Goal: Complete application form: Complete application form

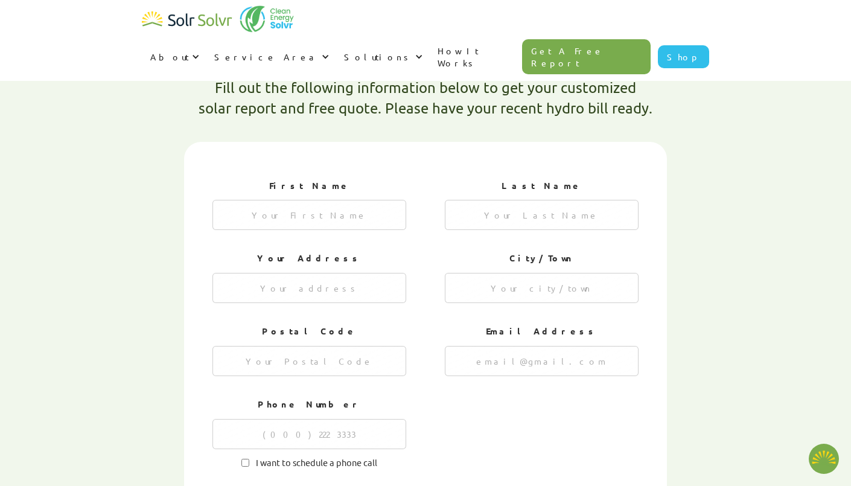
type textarea "x"
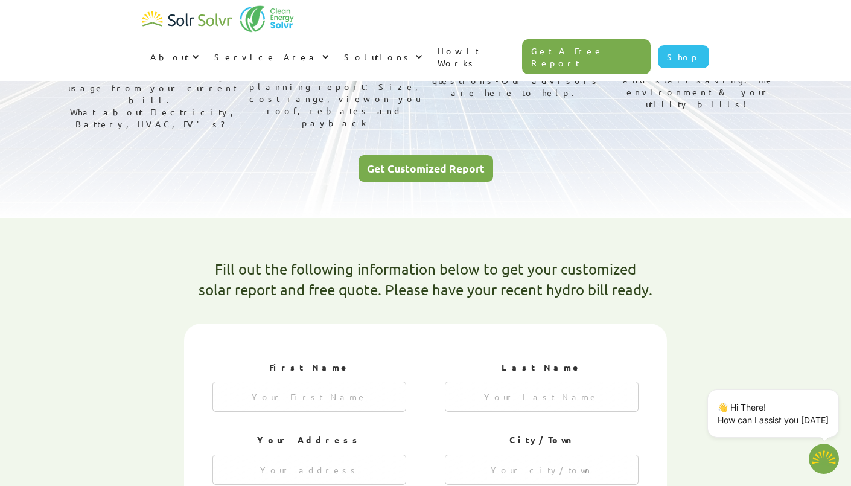
scroll to position [176, 0]
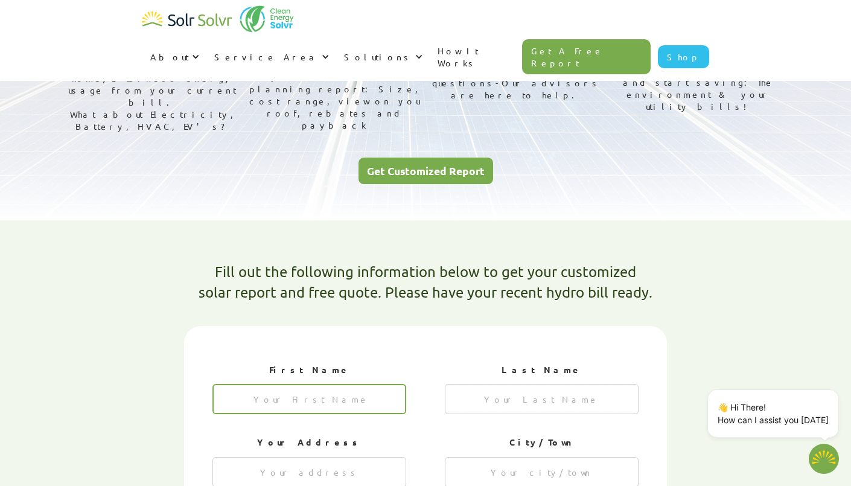
click at [340, 384] on input "1 of 4" at bounding box center [309, 399] width 194 height 30
type input "[PERSON_NAME]"
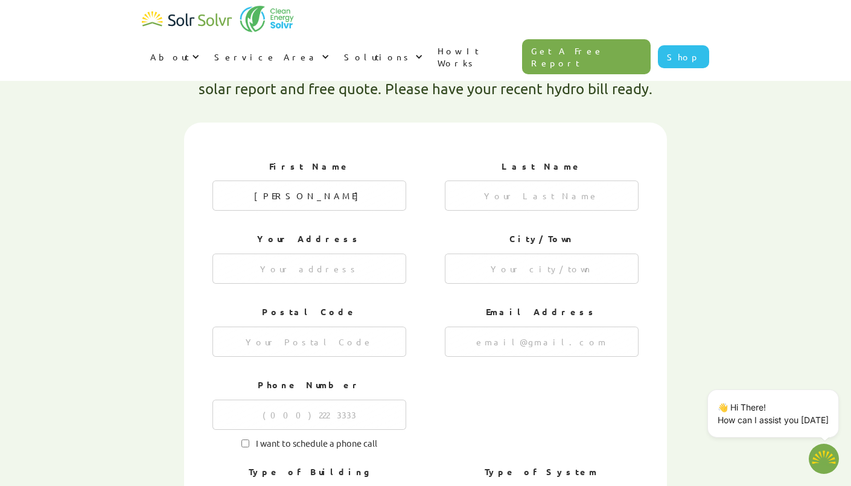
scroll to position [412, 0]
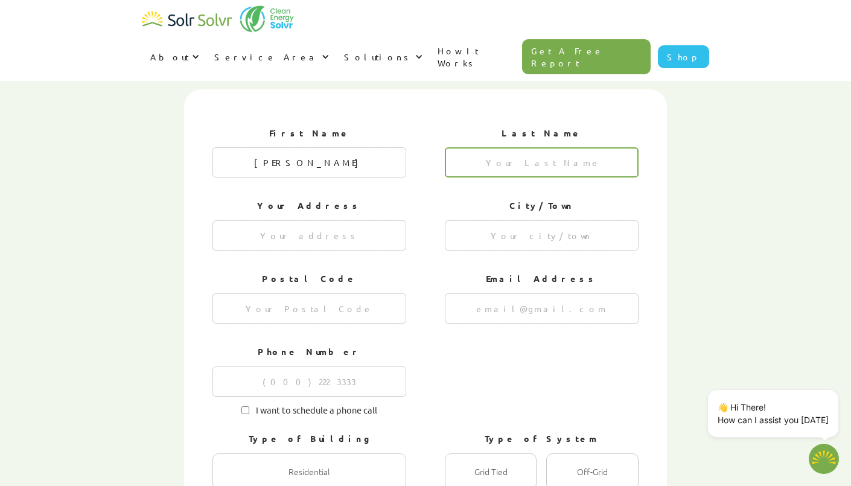
click at [508, 147] on input "1 of 4" at bounding box center [542, 162] width 194 height 30
type input "[PERSON_NAME]"
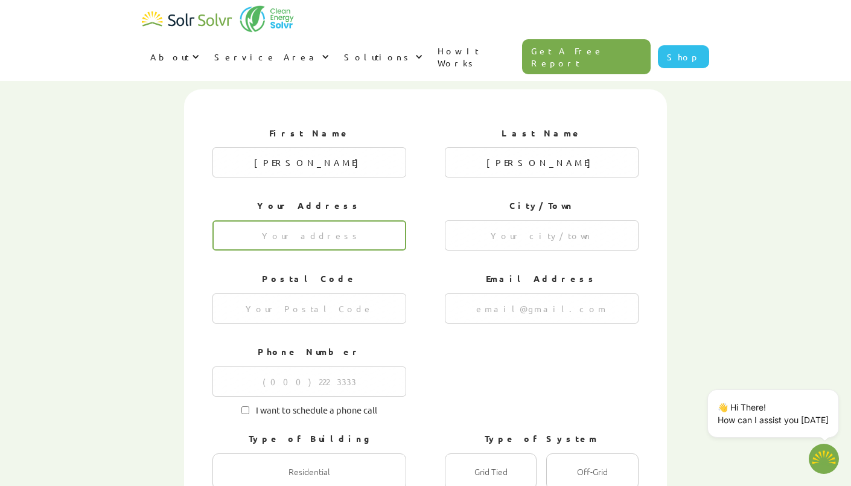
click at [349, 220] on input "1 of 4" at bounding box center [309, 235] width 194 height 30
type input "[STREET_ADDRESS]"
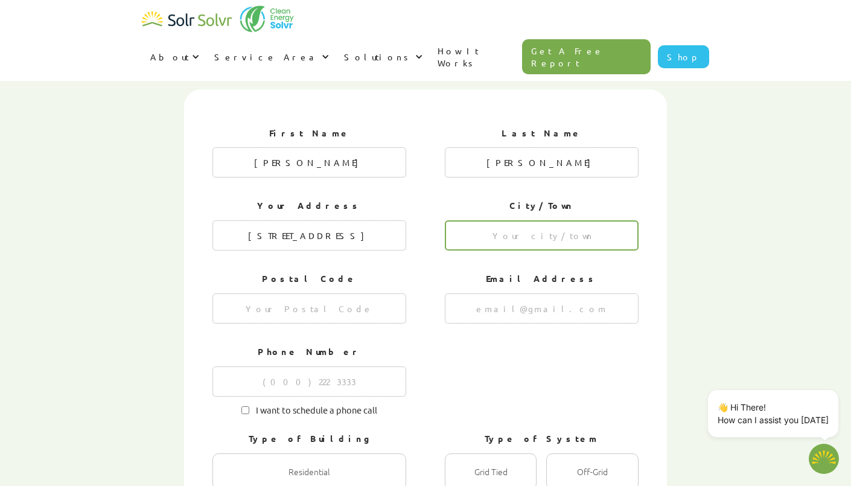
click at [491, 220] on input "1 of 4" at bounding box center [542, 235] width 194 height 30
type input "[GEOGRAPHIC_DATA]"
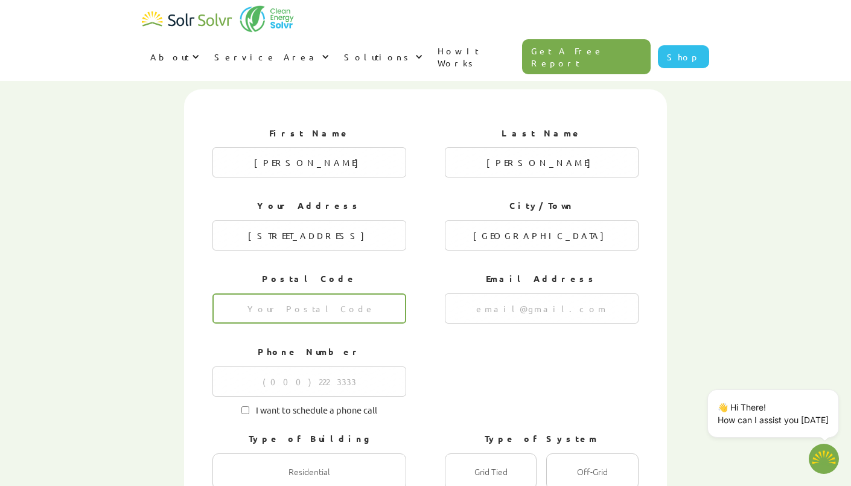
click at [354, 293] on input "1 of 4" at bounding box center [309, 308] width 194 height 30
type input "M5A2G4"
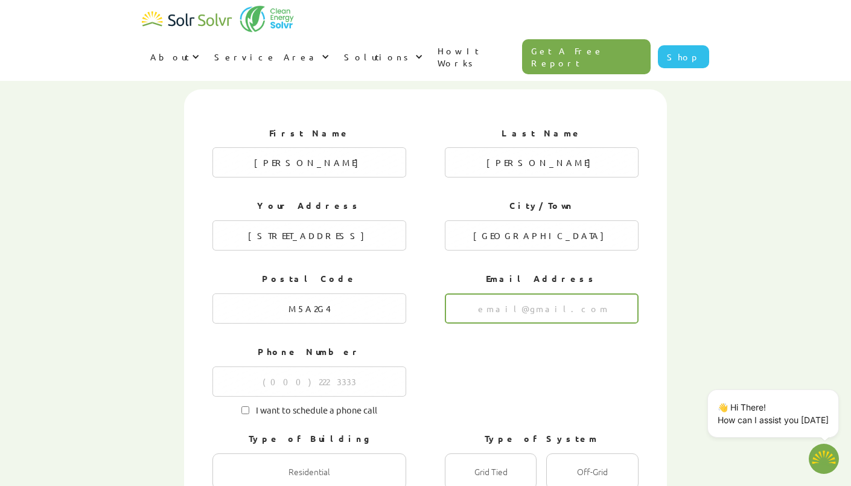
click at [579, 293] on input "1 of 4" at bounding box center [542, 308] width 194 height 30
type input "[EMAIL_ADDRESS][DOMAIN_NAME]"
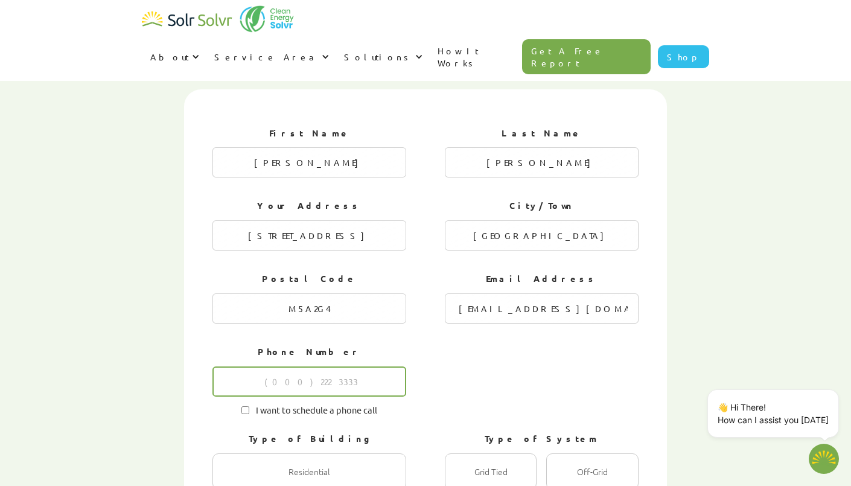
type input "6474613258"
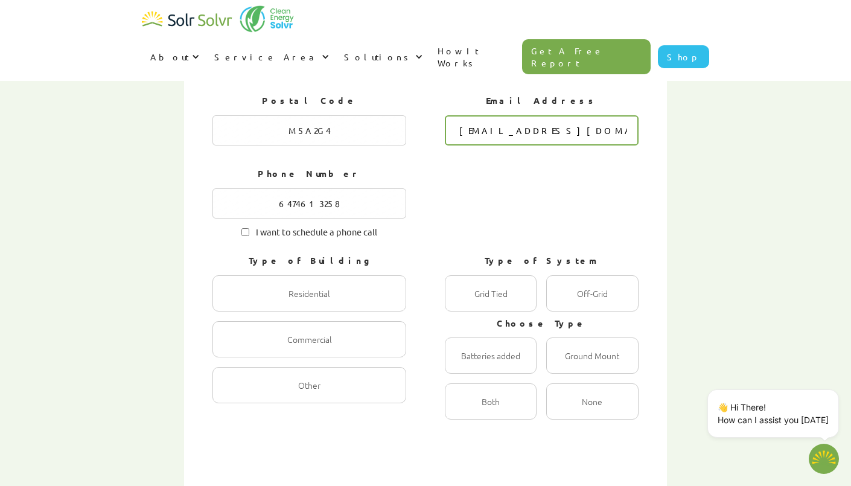
scroll to position [614, 0]
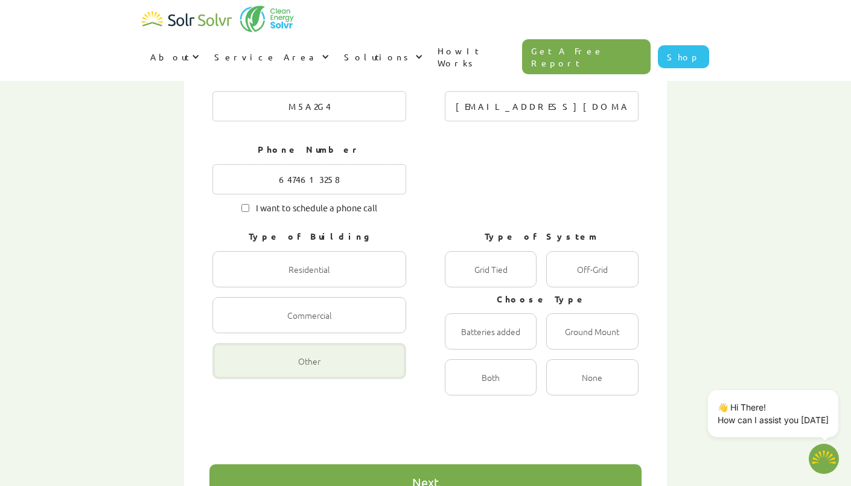
click at [334, 343] on div "1 of 4" at bounding box center [309, 361] width 194 height 36
click at [229, 370] on input "Other Radio" at bounding box center [225, 374] width 8 height 8
radio input "true"
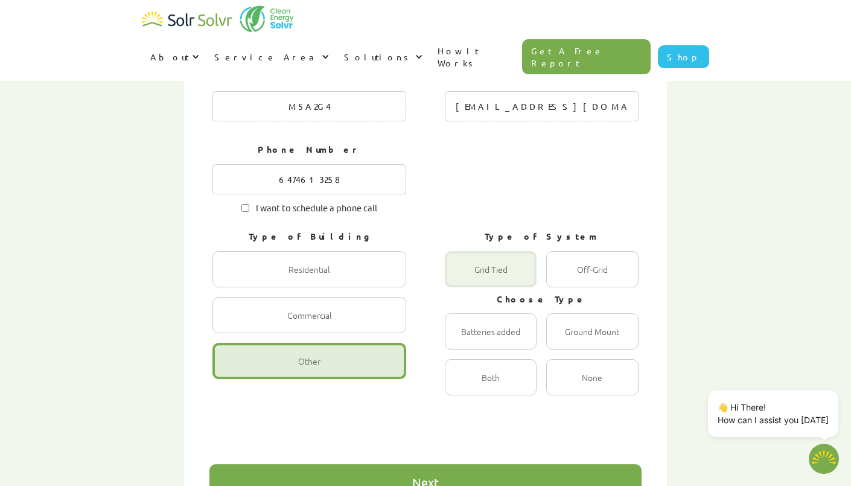
click at [485, 251] on div "1 of 4" at bounding box center [491, 269] width 92 height 36
click at [462, 278] on Tied "Grid Tied Radio" at bounding box center [458, 282] width 8 height 8
radio Tied "true"
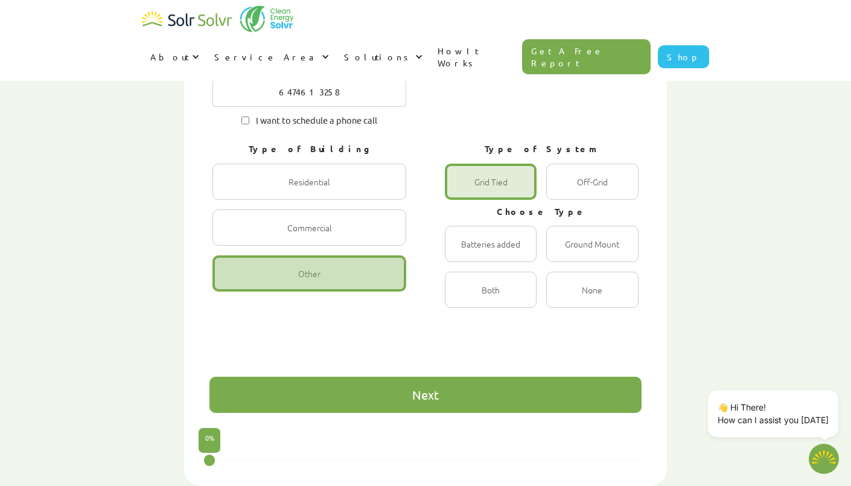
scroll to position [702, 0]
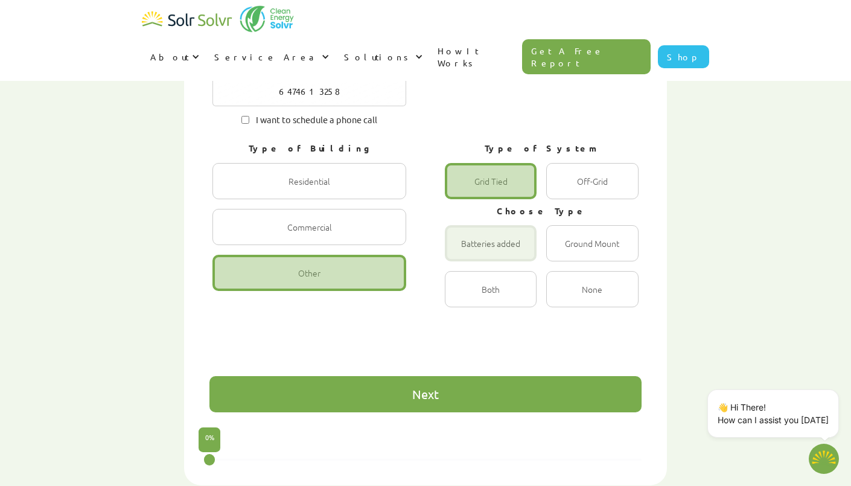
click at [506, 225] on div "1 of 4" at bounding box center [491, 243] width 92 height 36
click at [462, 252] on input "Batteries added Radio" at bounding box center [458, 256] width 8 height 8
radio input "true"
click at [529, 376] on div "Next" at bounding box center [425, 394] width 432 height 36
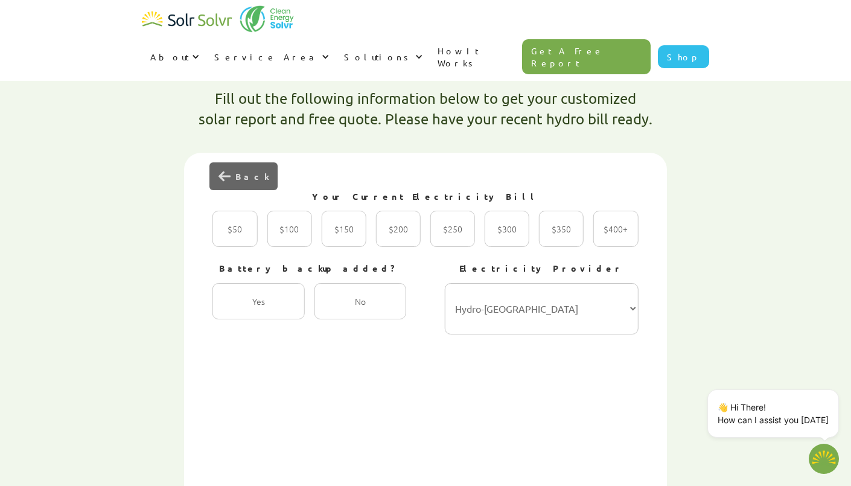
scroll to position [348, 0]
click at [608, 211] on div "2 of 4" at bounding box center [615, 229] width 45 height 36
click at [608, 238] on input "$400+ Radio" at bounding box center [606, 242] width 8 height 8
radio input "true"
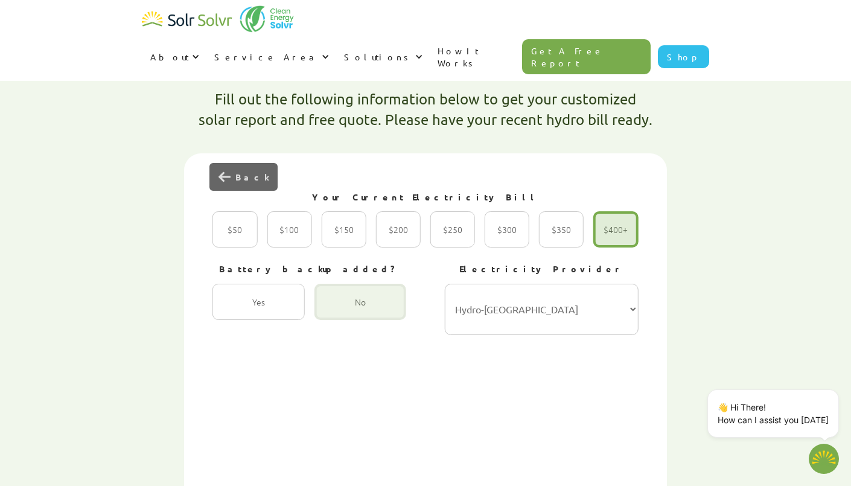
click at [370, 284] on div "2 of 4" at bounding box center [360, 302] width 92 height 36
click at [331, 311] on input "No Radio" at bounding box center [327, 315] width 8 height 8
radio input "true"
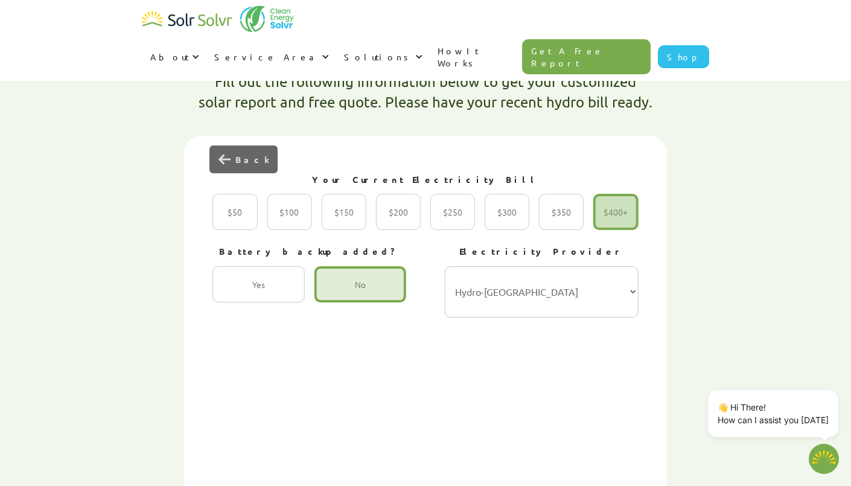
scroll to position [365, 0]
click at [484, 267] on select "Hydro-Québec Hydro One Ontario Power Generation BC Hydro Alectra Utilities ENMA…" at bounding box center [542, 292] width 194 height 51
select select "Toronto Hydro"
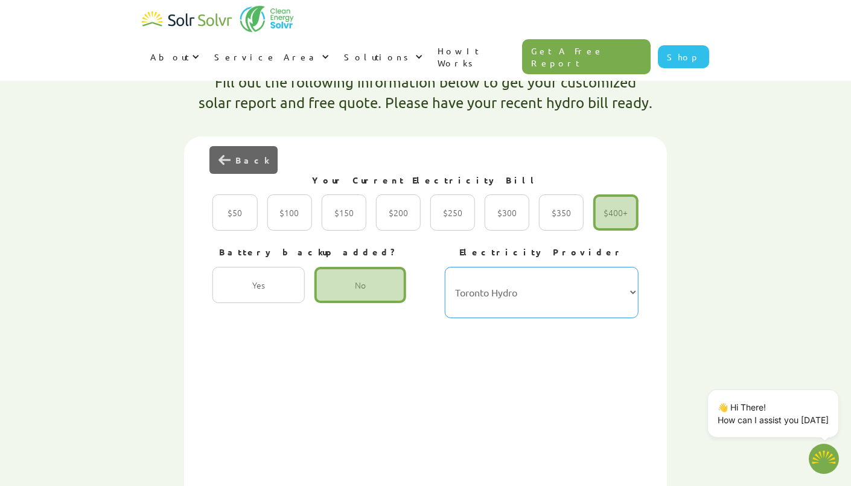
click at [445, 267] on select "Hydro-Québec Hydro One Ontario Power Generation BC Hydro Alectra Utilities ENMA…" at bounding box center [542, 292] width 194 height 51
click at [664, 156] on div "First Name [PERSON_NAME] Last Name [PERSON_NAME] Your Address [STREET_ADDRESS] …" at bounding box center [425, 479] width 483 height 686
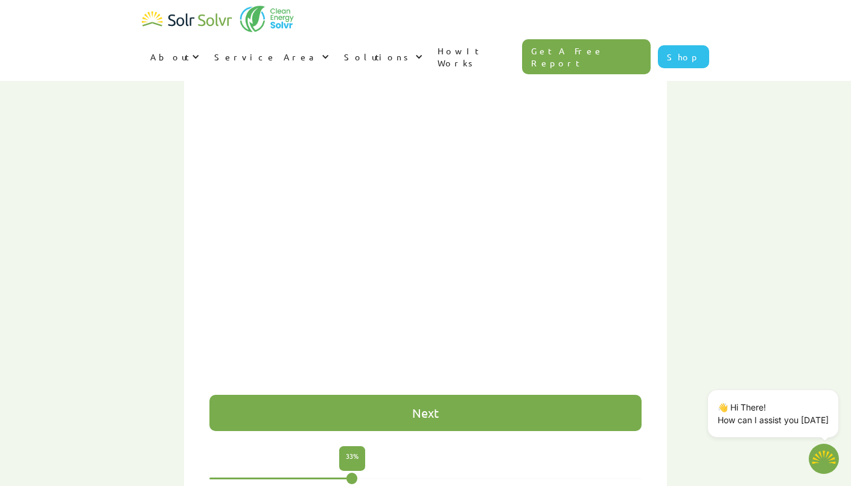
scroll to position [681, 0]
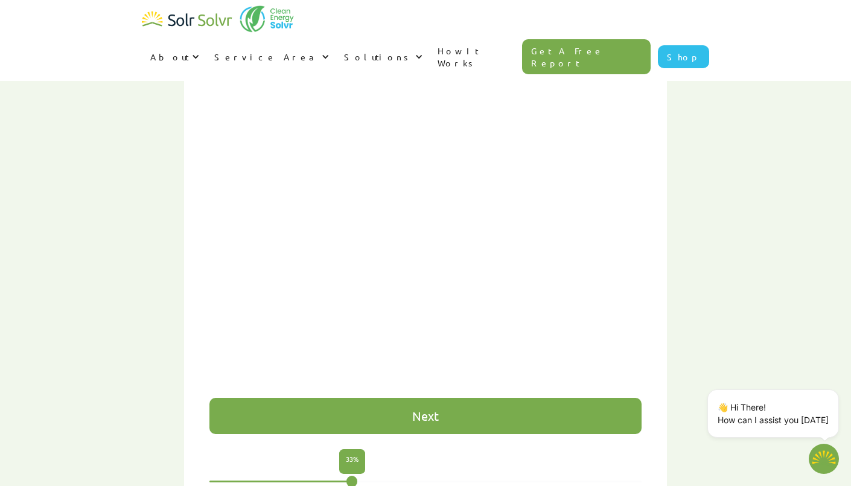
click at [430, 398] on div "Next" at bounding box center [425, 416] width 432 height 36
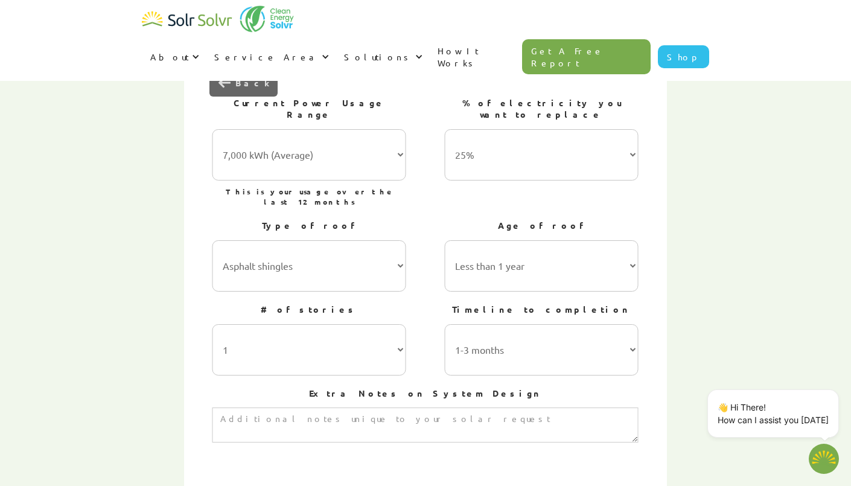
scroll to position [449, 0]
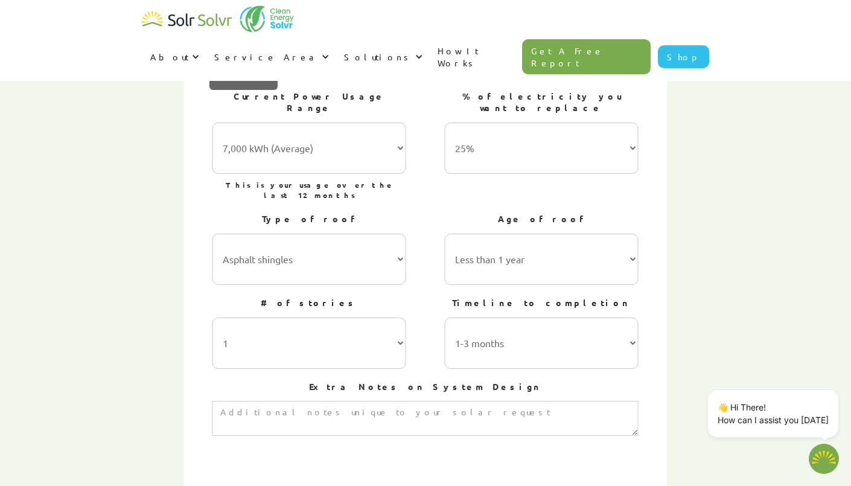
type textarea "x"
click at [359, 122] on select "7,000 kWh (Average) 10,000 kWh 15,000 kWh 20,000 kWh 25,000 kWh+" at bounding box center [309, 147] width 194 height 51
click at [212, 122] on select "7,000 kWh (Average) 10,000 kWh 15,000 kWh 20,000 kWh 25,000 kWh+" at bounding box center [309, 147] width 194 height 51
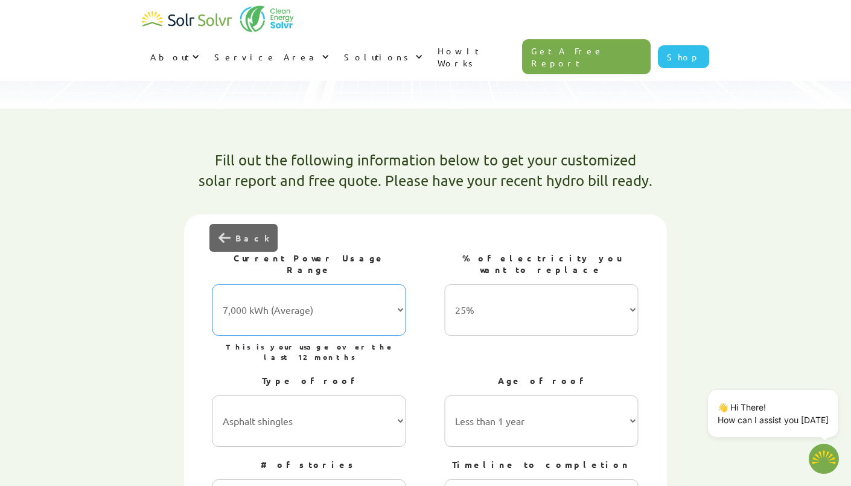
scroll to position [288, 0]
click at [524, 284] on select "25% 50% 75% 100%" at bounding box center [542, 309] width 194 height 51
select select "50%"
click at [445, 284] on select "25% 50% 75% 100%" at bounding box center [542, 309] width 194 height 51
click at [340, 395] on select "Asphalt shingles Metal roofing Stone-coated steel Slate Rubber slate Clay and c…" at bounding box center [309, 420] width 194 height 51
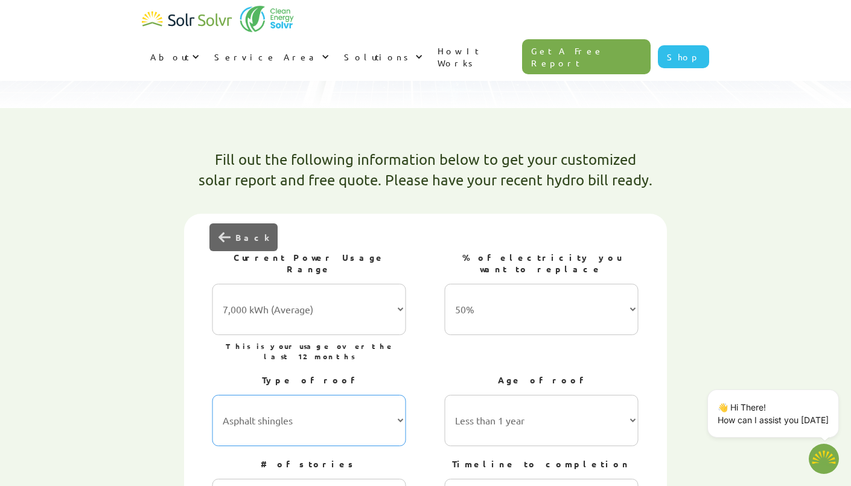
click at [320, 395] on select "Asphalt shingles Metal roofing Stone-coated steel Slate Rubber slate Clay and c…" at bounding box center [309, 420] width 194 height 51
select select "Rubber slate"
click at [212, 395] on select "Asphalt shingles Metal roofing Stone-coated steel Slate Rubber slate Clay and c…" at bounding box center [309, 420] width 194 height 51
click at [465, 395] on select "Less than 1 year 1-5 years 5-10 years 10-15 years 20-30 years 30+ years" at bounding box center [542, 420] width 194 height 51
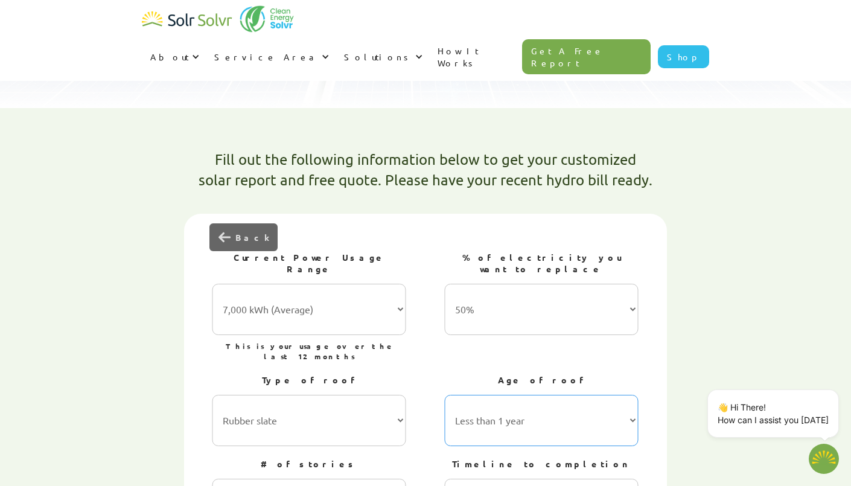
click at [463, 395] on select "Less than 1 year 1-5 years 5-10 years 10-15 years 20-30 years 30+ years" at bounding box center [542, 420] width 194 height 51
select select "1-5 years"
click at [445, 395] on select "Less than 1 year 1-5 years 5-10 years 10-15 years 20-30 years 30+ years" at bounding box center [542, 420] width 194 height 51
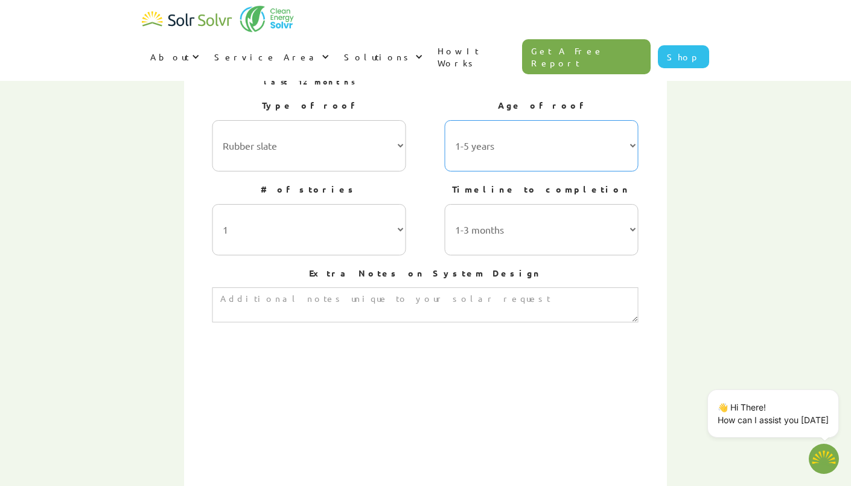
scroll to position [566, 0]
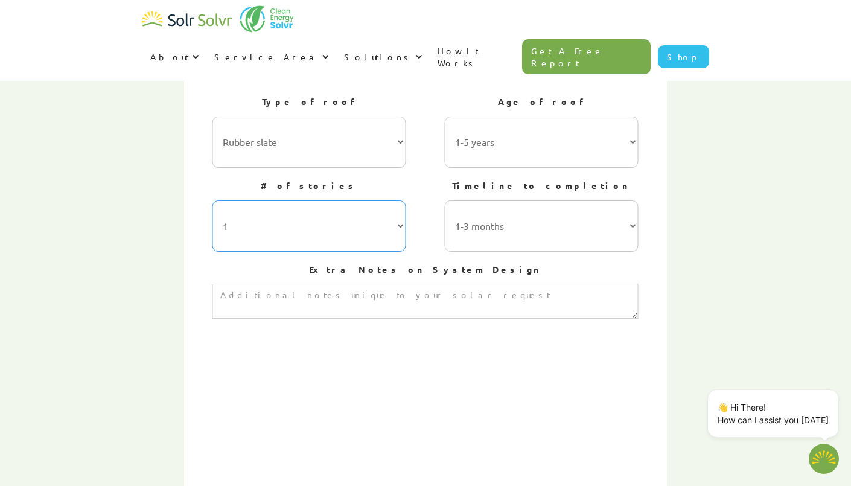
click at [326, 200] on select "1 2 3 or more" at bounding box center [309, 225] width 194 height 51
select select "3 or more"
click at [212, 200] on select "1 2 3 or more" at bounding box center [309, 225] width 194 height 51
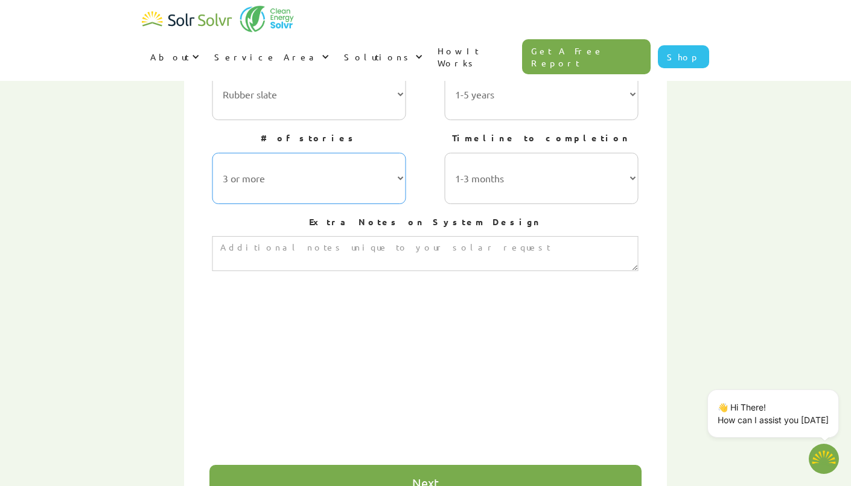
scroll to position [618, 0]
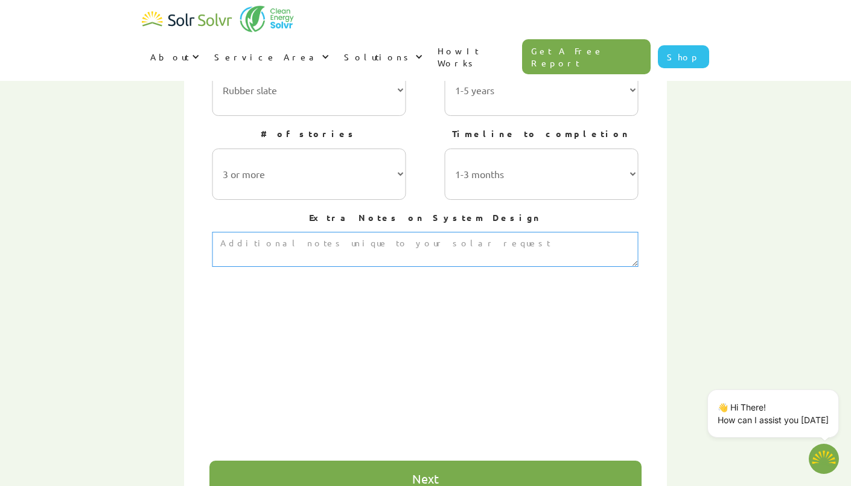
click at [337, 232] on textarea "3 of 4" at bounding box center [424, 249] width 425 height 35
click at [302, 460] on div "Next" at bounding box center [425, 478] width 432 height 36
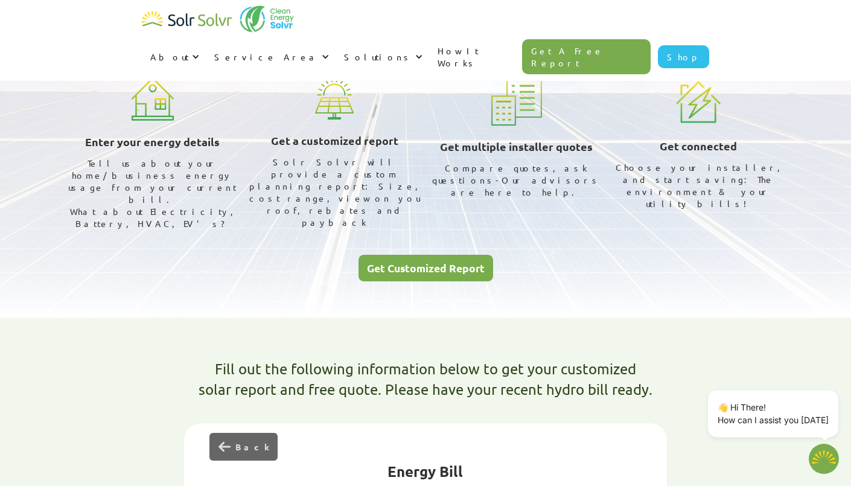
scroll to position [0, 0]
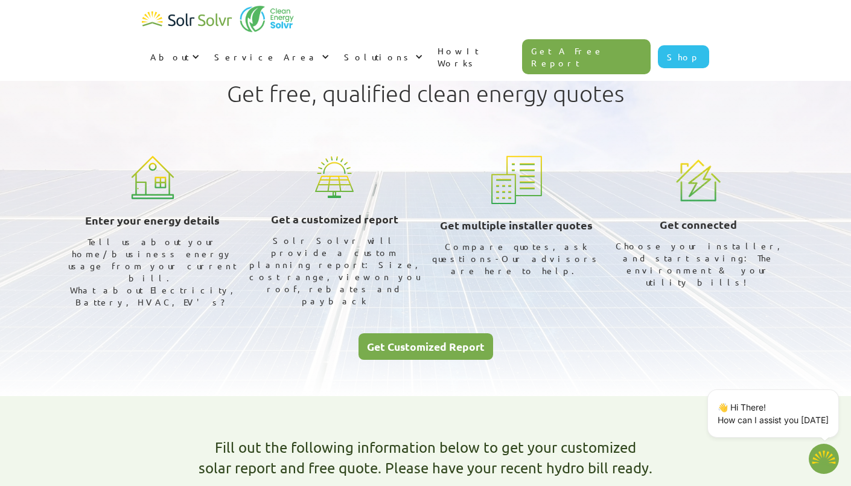
type textarea "x"
